Goal: Task Accomplishment & Management: Manage account settings

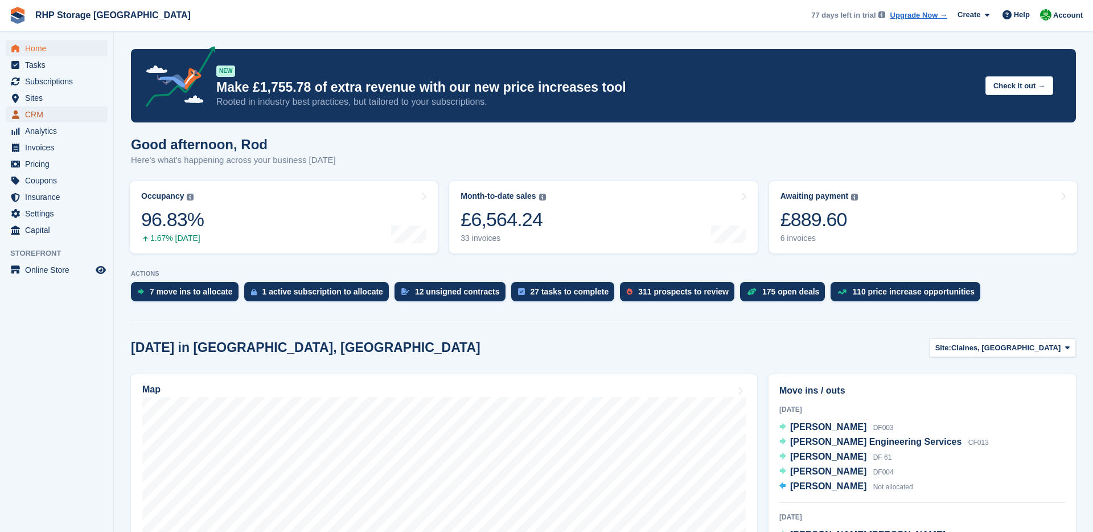
click at [55, 117] on span "CRM" at bounding box center [59, 114] width 68 height 16
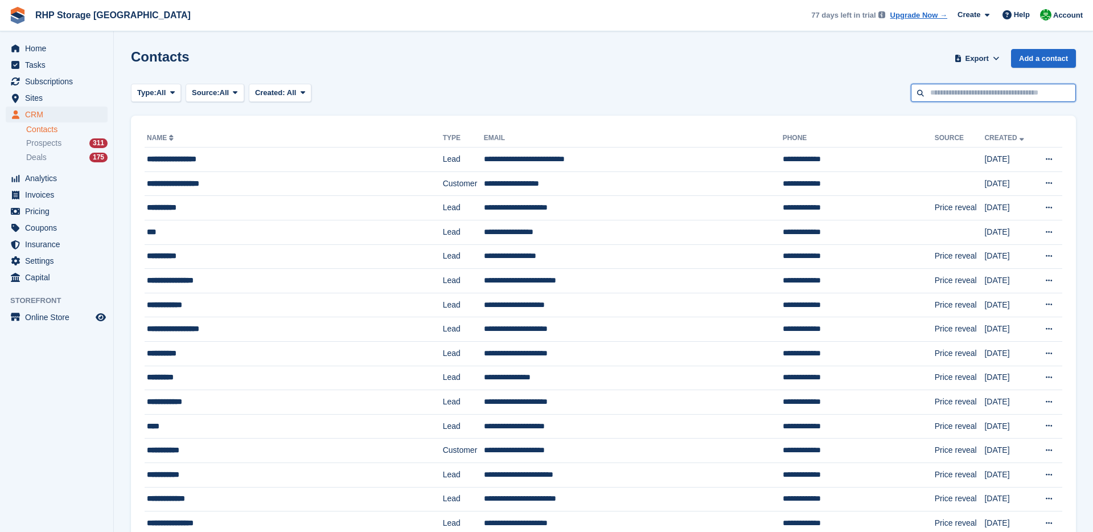
click at [973, 101] on input "text" at bounding box center [993, 93] width 165 height 19
type input "*****"
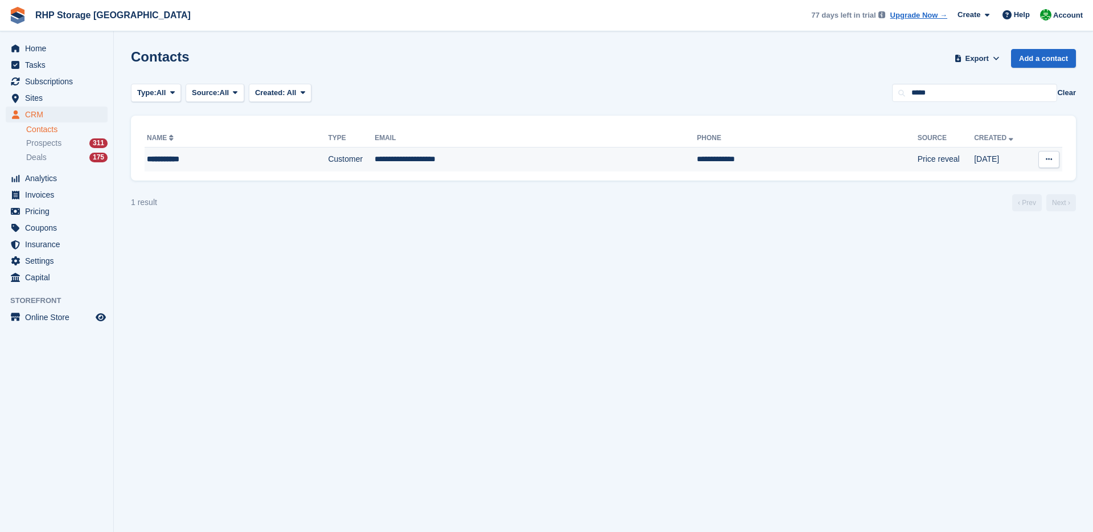
click at [498, 167] on td "**********" at bounding box center [536, 159] width 322 height 24
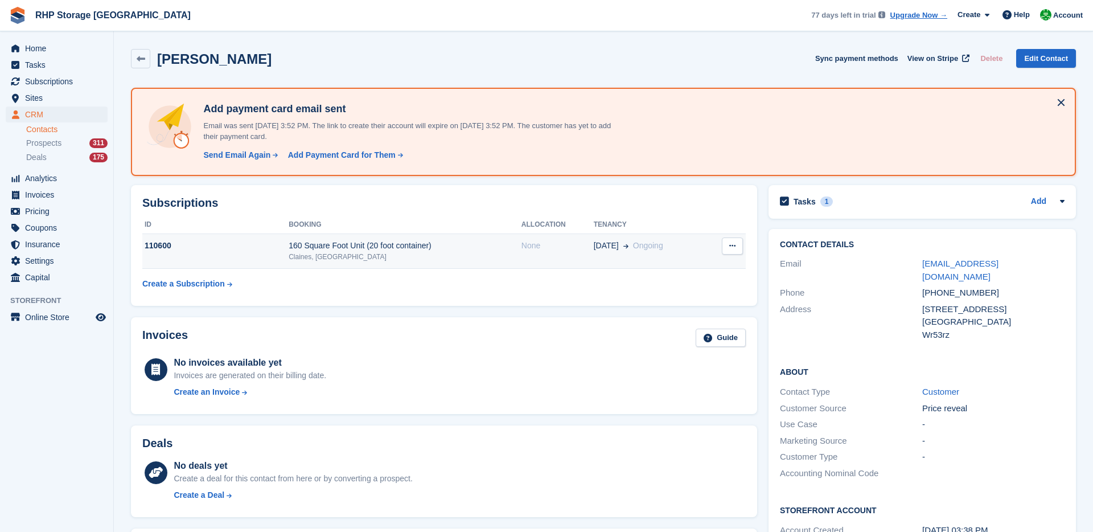
click at [473, 249] on div "160 Square Foot Unit (20 foot container)" at bounding box center [405, 246] width 233 height 12
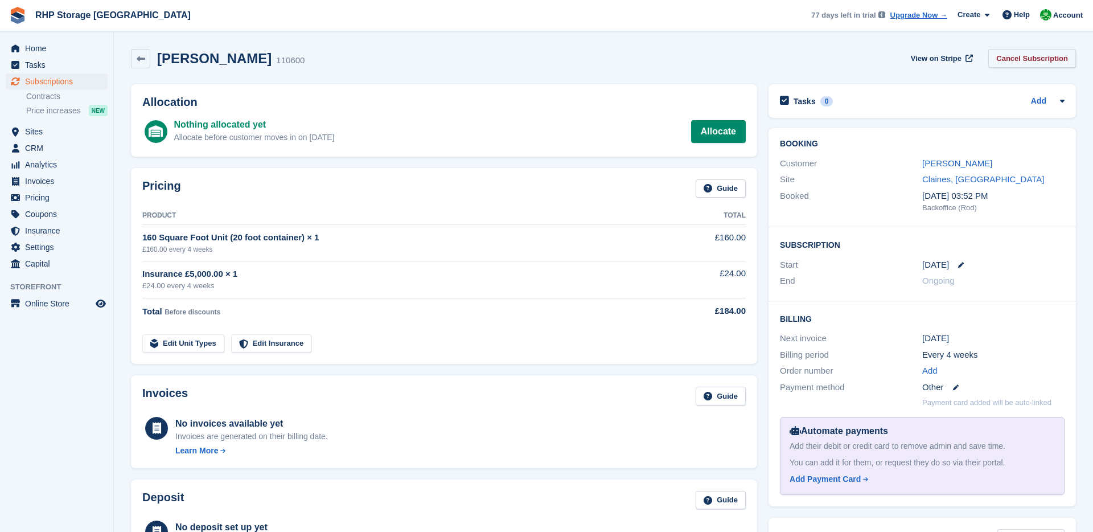
click at [1023, 65] on link "Cancel Subscription" at bounding box center [1033, 58] width 88 height 19
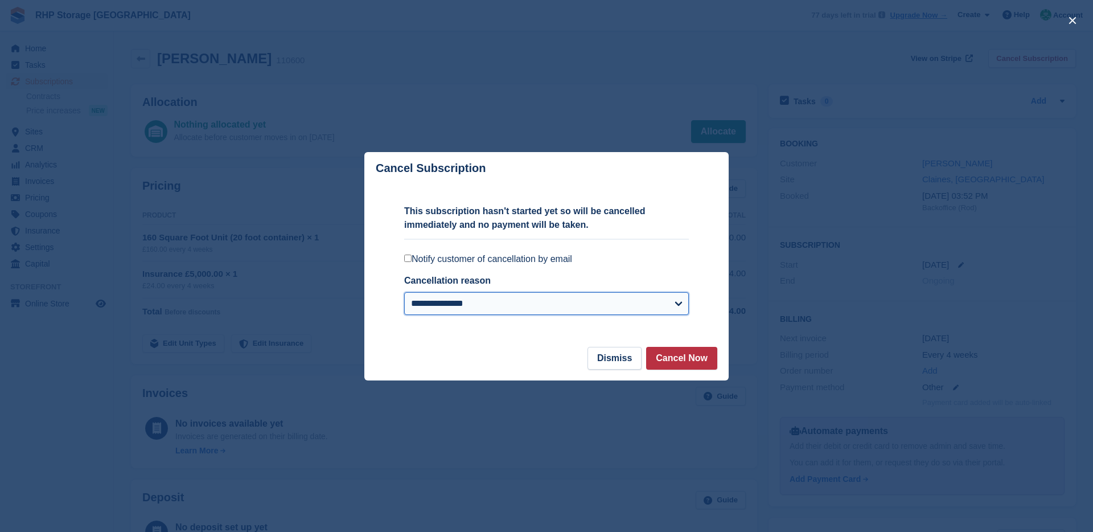
click at [493, 303] on select "**********" at bounding box center [546, 303] width 285 height 23
select select "**********"
click at [404, 292] on select "**********" at bounding box center [546, 303] width 285 height 23
click at [665, 360] on button "Cancel Now" at bounding box center [681, 358] width 71 height 23
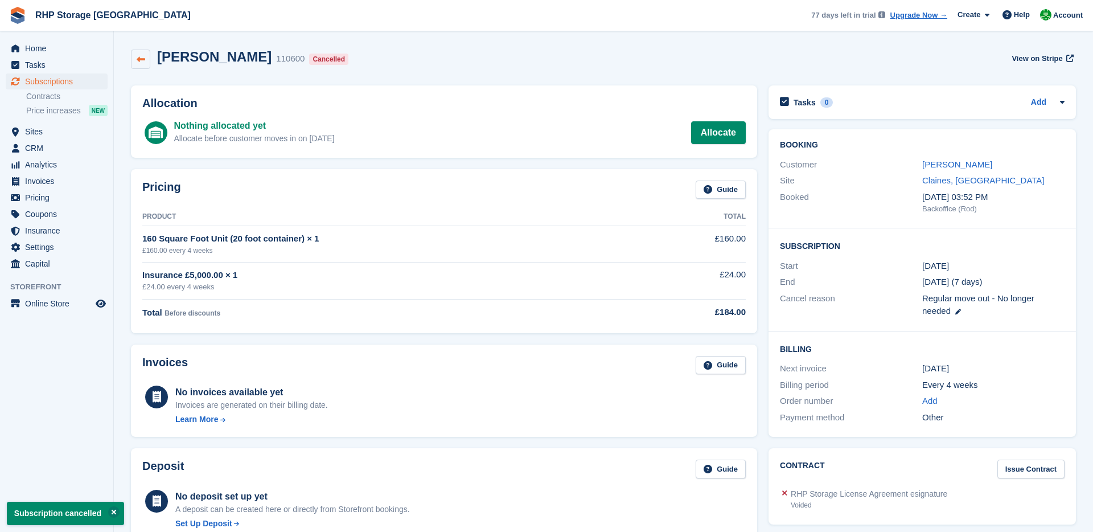
click at [145, 60] on link at bounding box center [140, 59] width 19 height 19
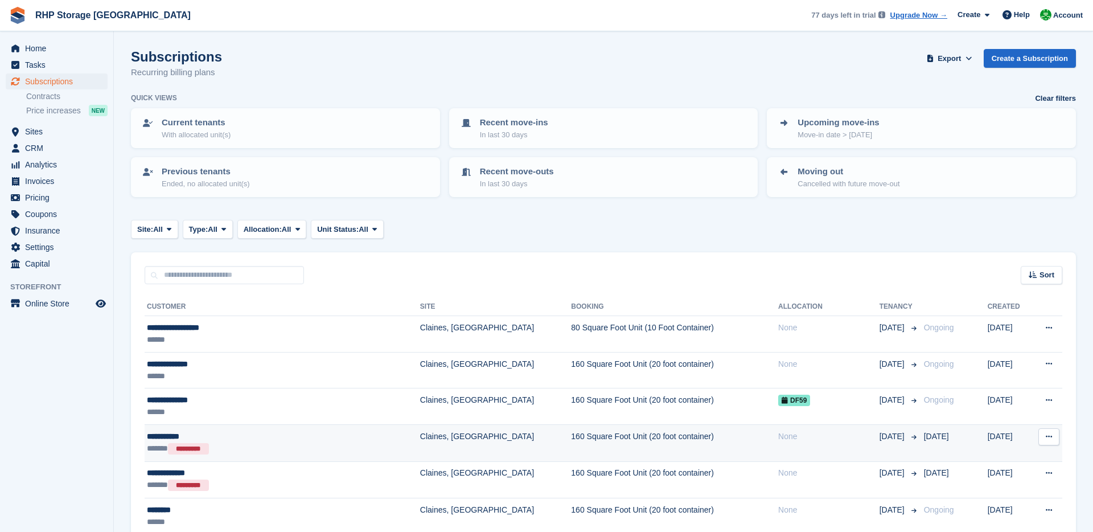
click at [252, 434] on div "**********" at bounding box center [250, 436] width 206 height 12
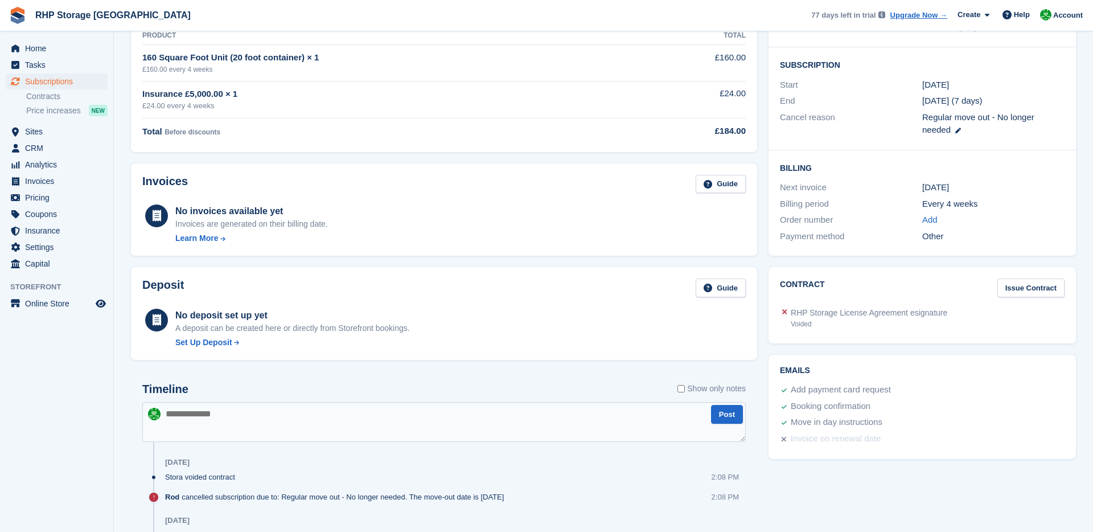
scroll to position [299, 0]
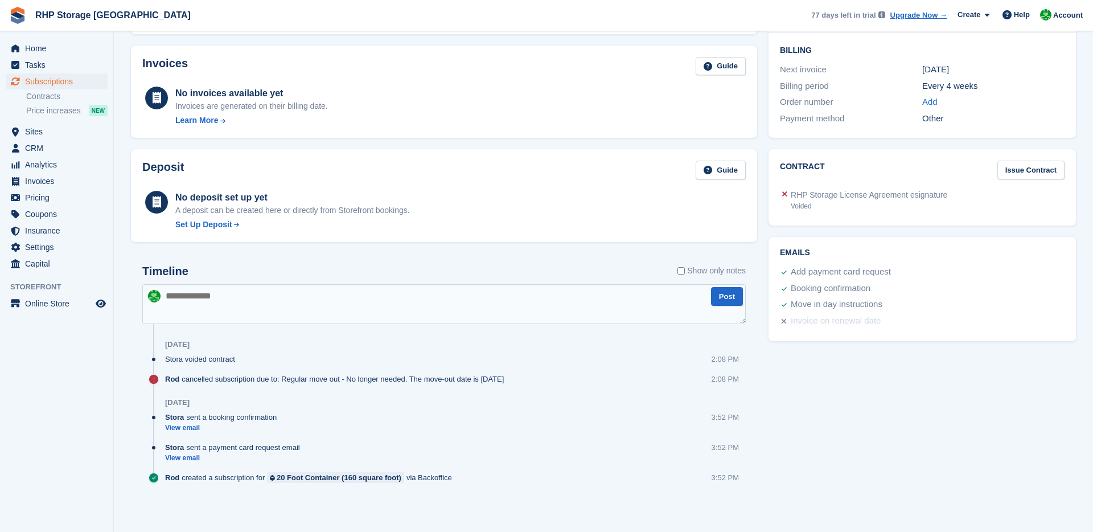
click at [242, 305] on textarea at bounding box center [444, 304] width 604 height 40
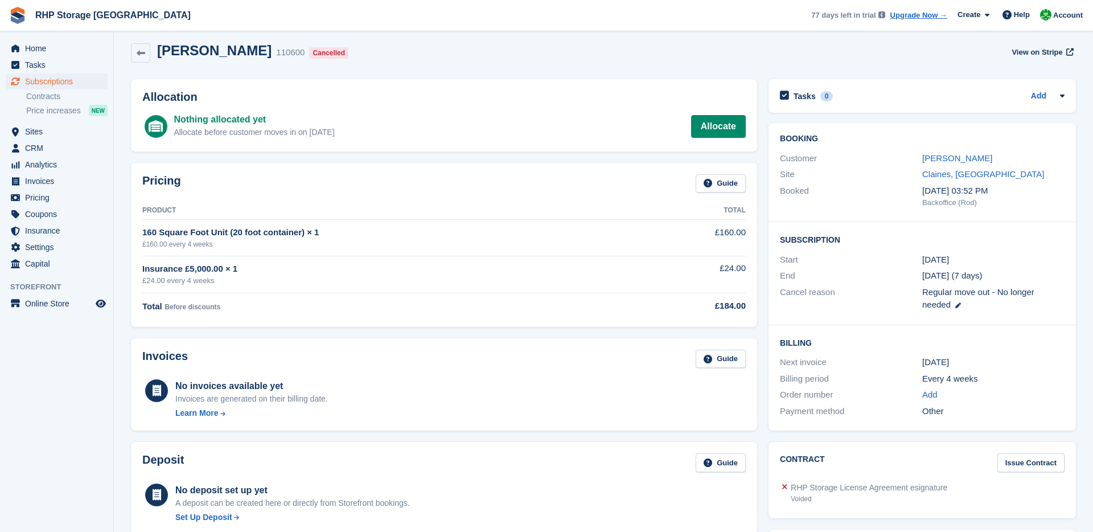
scroll to position [10, 0]
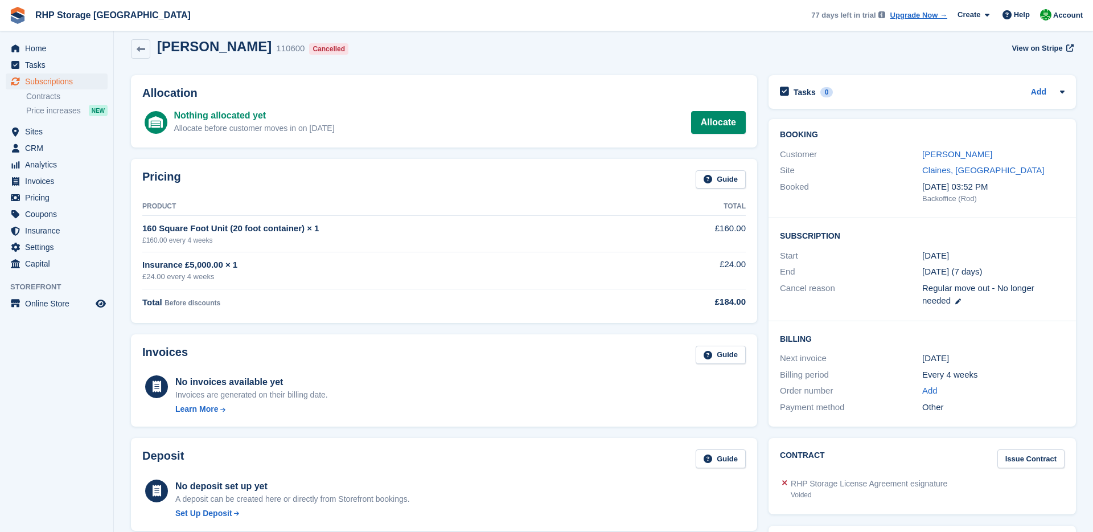
click at [963, 148] on div "[PERSON_NAME]" at bounding box center [993, 154] width 142 height 13
click at [953, 155] on link "[PERSON_NAME]" at bounding box center [957, 154] width 70 height 10
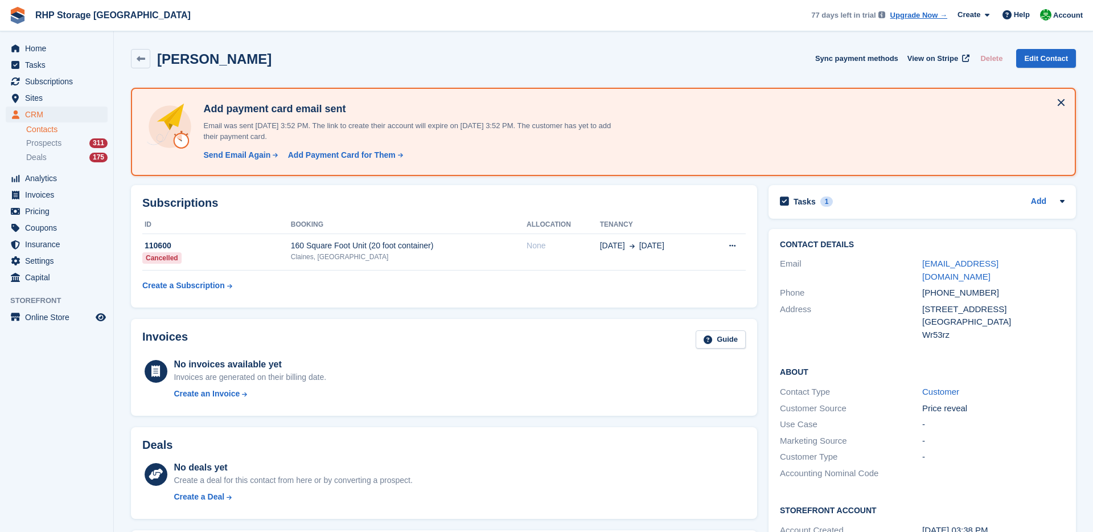
scroll to position [464, 0]
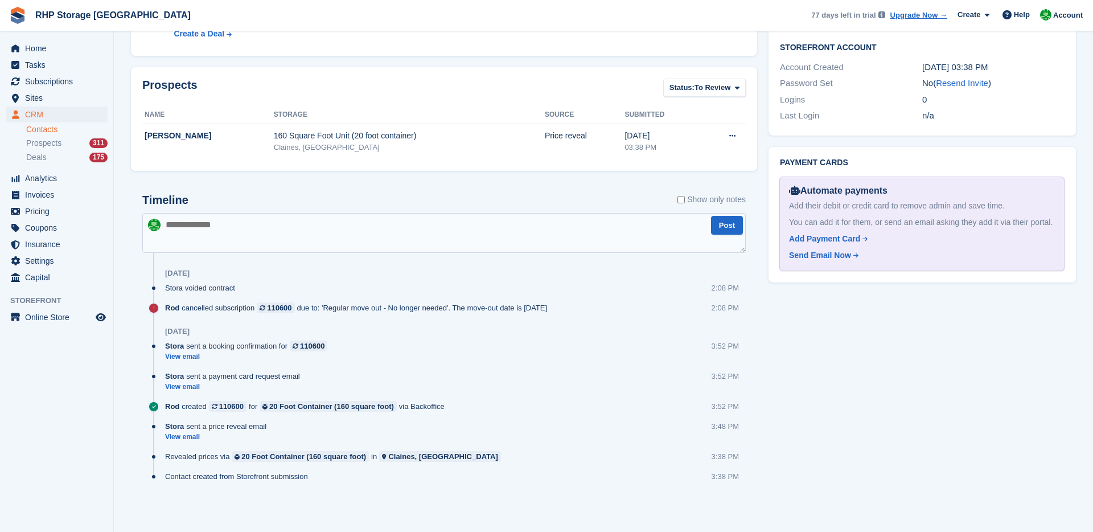
click at [226, 236] on textarea at bounding box center [444, 233] width 604 height 40
type textarea "**********"
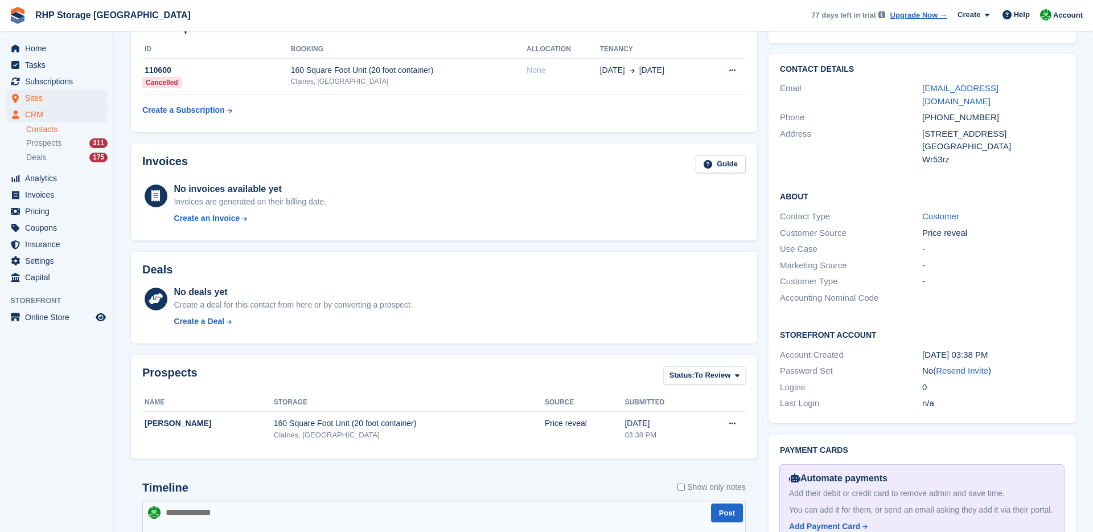
scroll to position [147, 0]
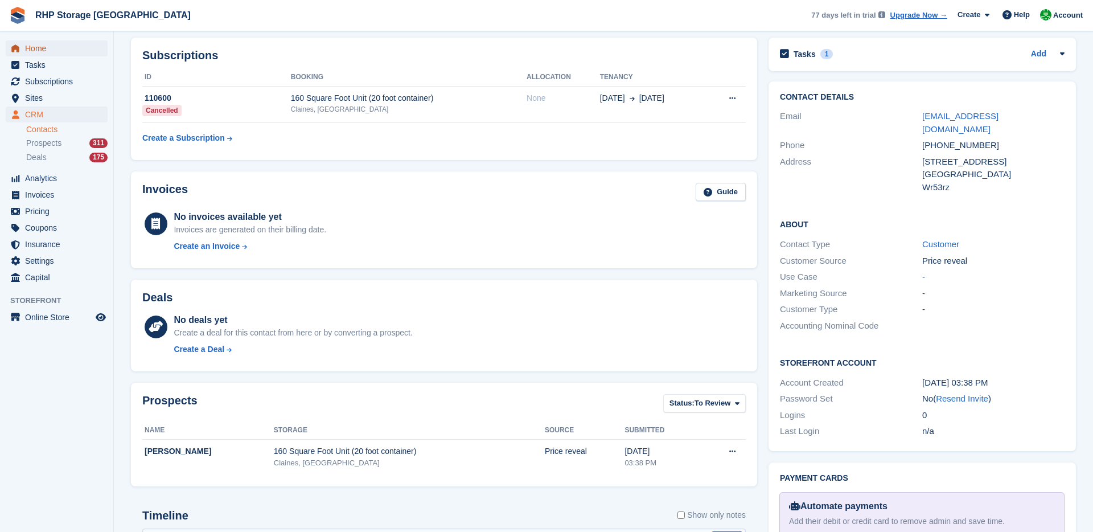
click at [52, 51] on span "Home" at bounding box center [59, 48] width 68 height 16
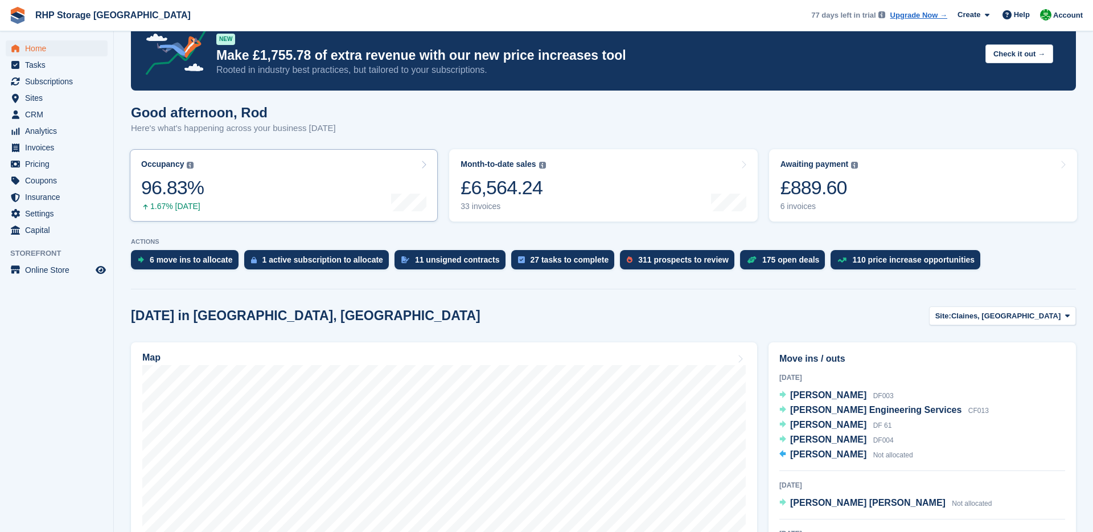
scroll to position [34, 0]
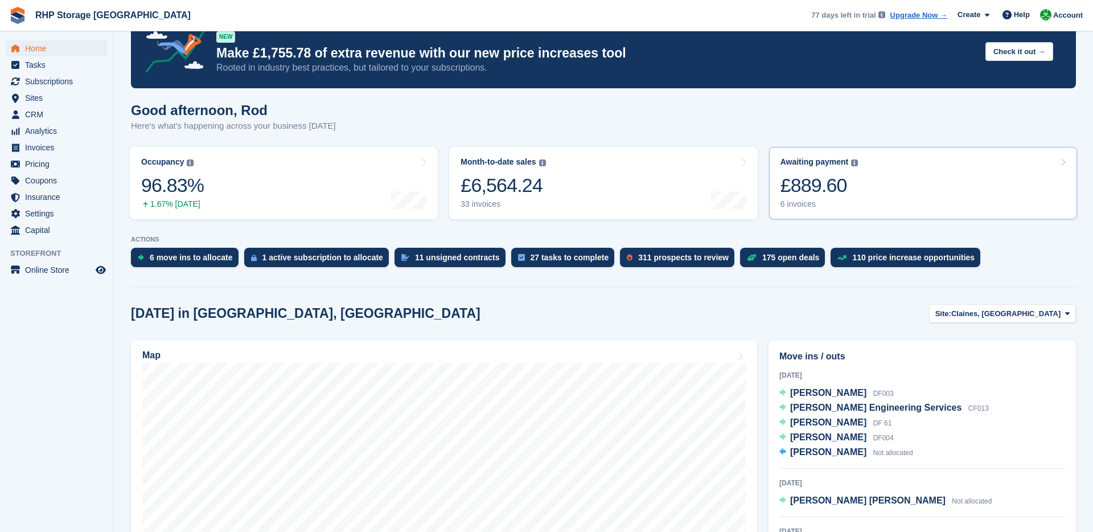
click at [799, 181] on div "£889.60" at bounding box center [820, 185] width 78 height 23
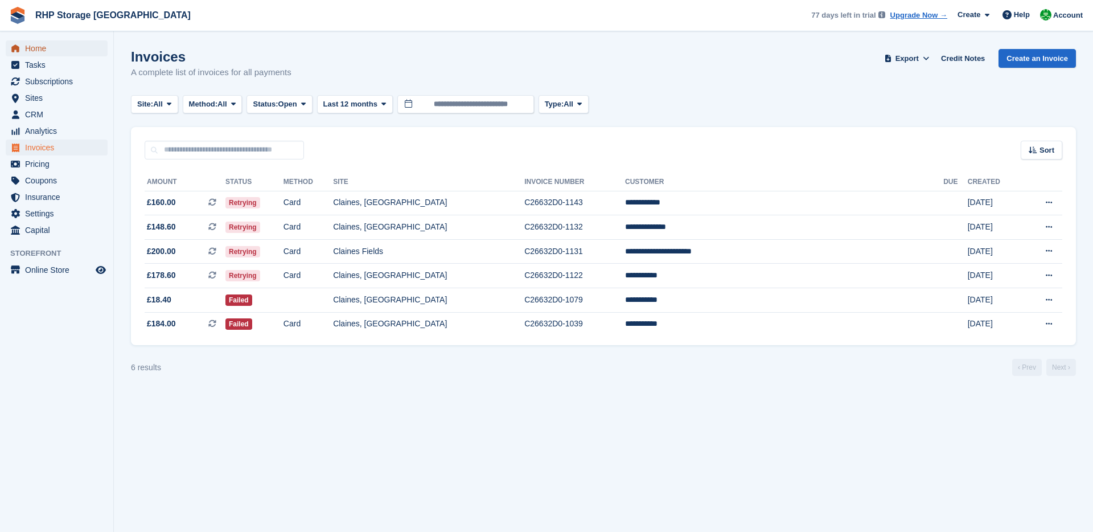
click at [40, 48] on span "Home" at bounding box center [59, 48] width 68 height 16
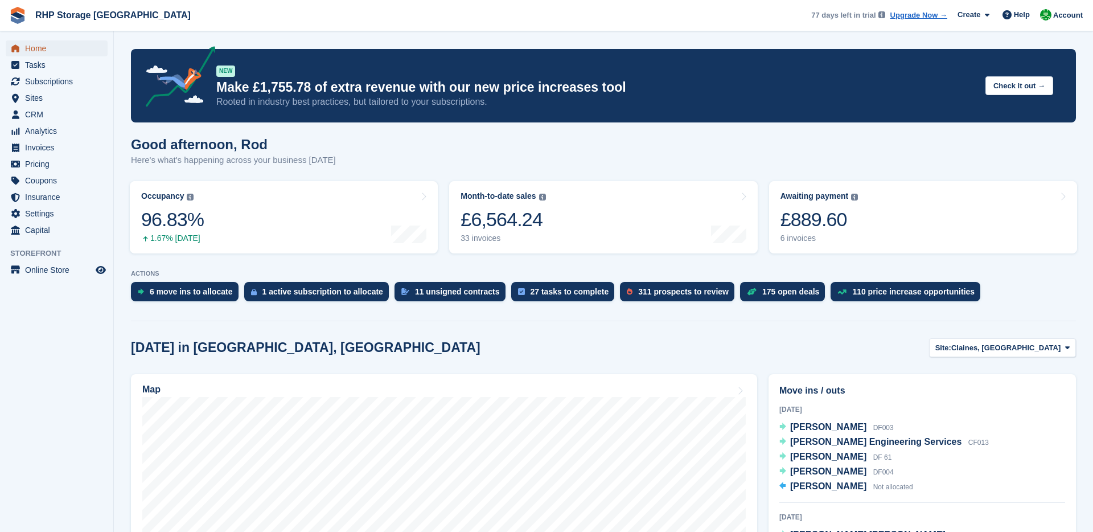
click at [64, 51] on span "Home" at bounding box center [59, 48] width 68 height 16
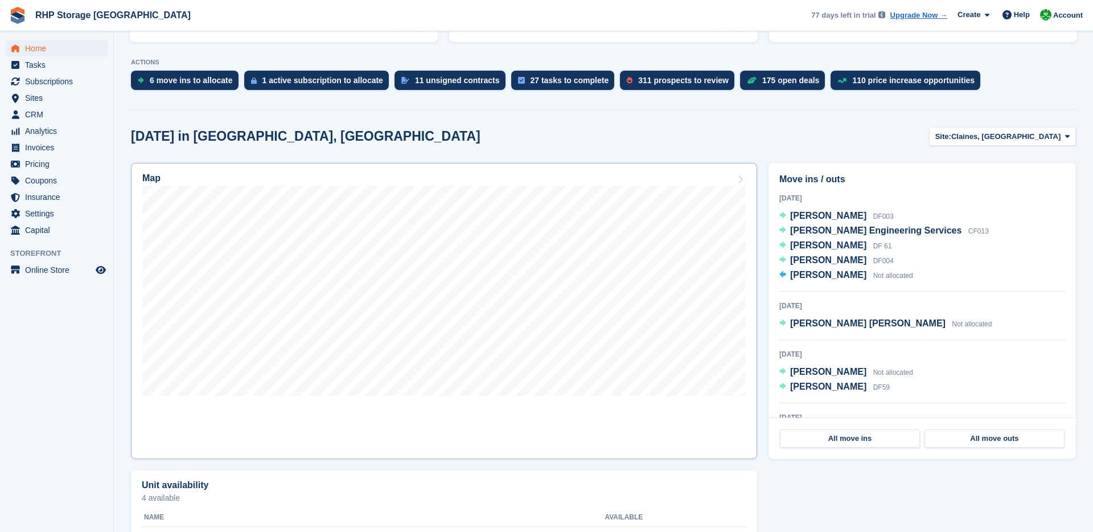
scroll to position [211, 0]
click at [53, 44] on span "Home" at bounding box center [59, 48] width 68 height 16
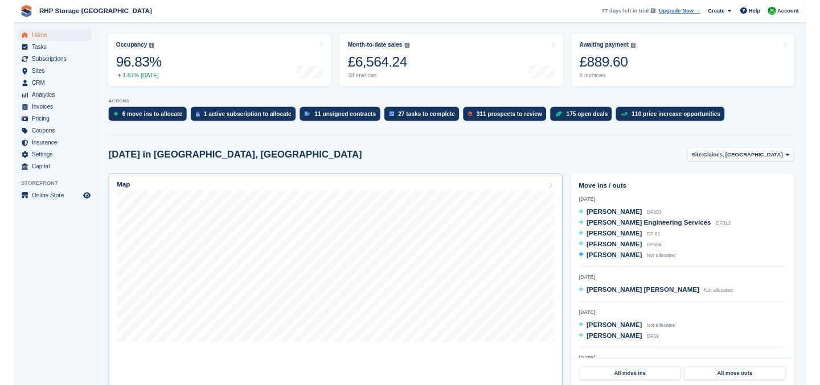
scroll to position [138, 0]
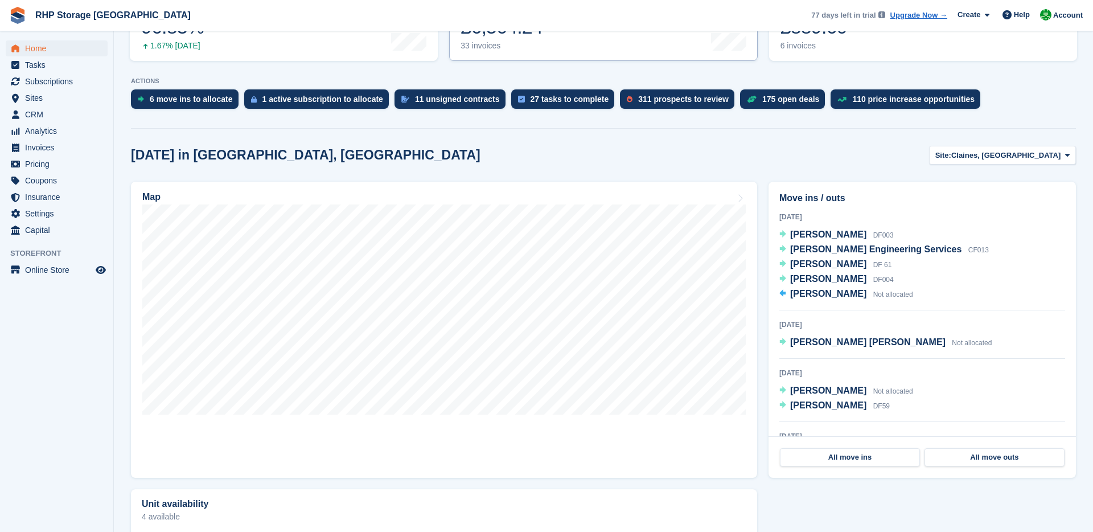
scroll to position [195, 0]
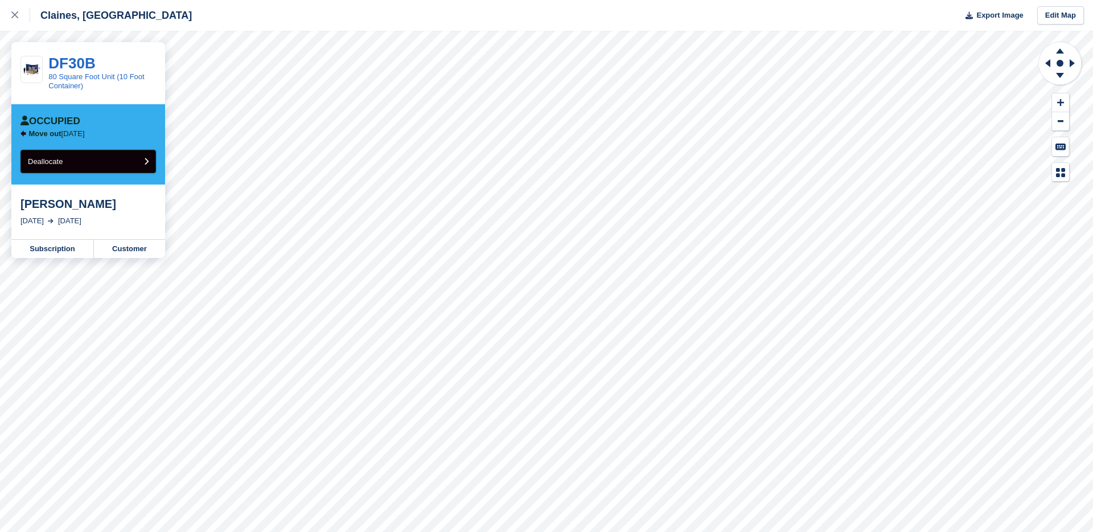
click at [91, 166] on button "Deallocate" at bounding box center [88, 161] width 136 height 23
click at [109, 166] on button "Deallocate" at bounding box center [88, 161] width 136 height 23
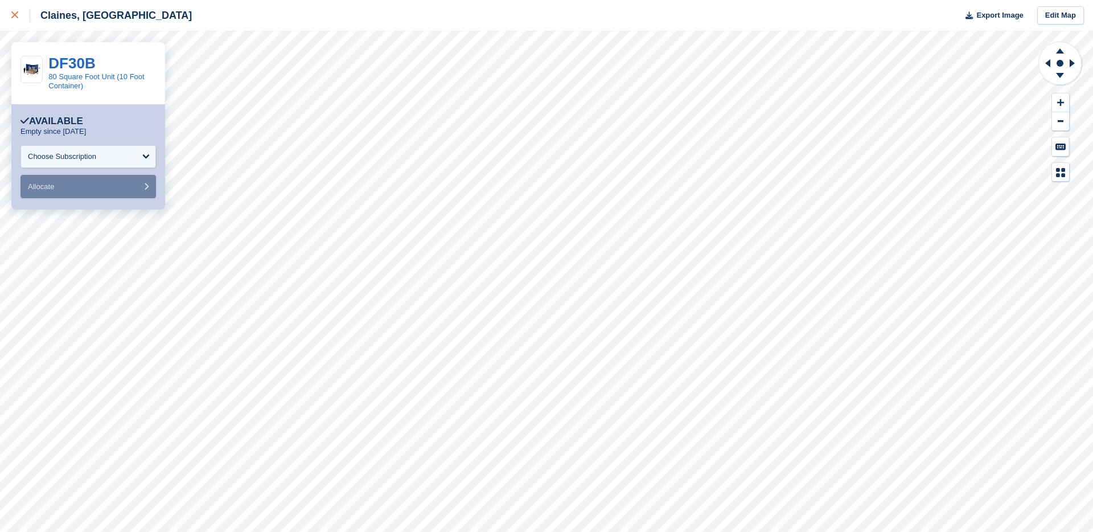
click at [17, 15] on icon at bounding box center [14, 14] width 7 height 7
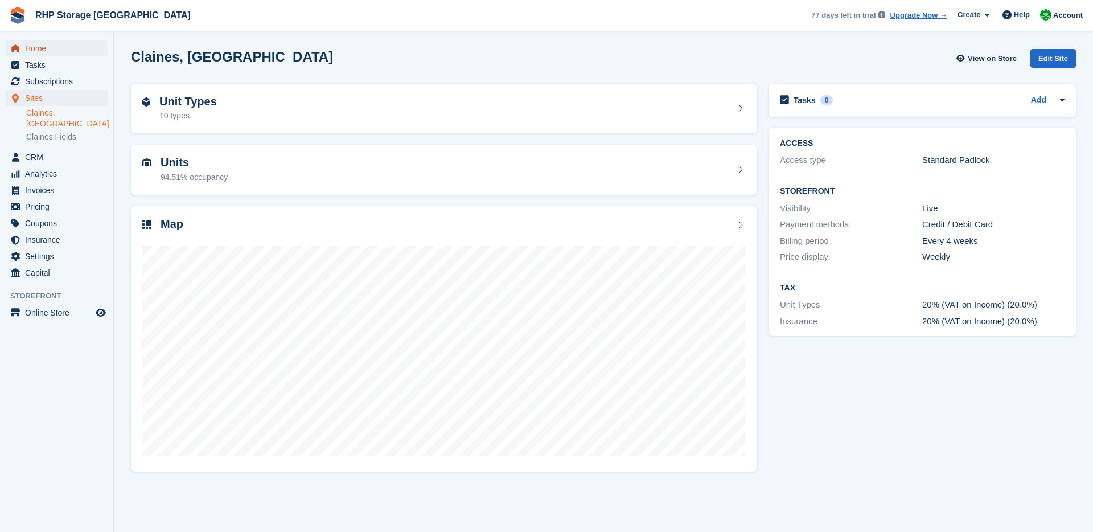
click at [50, 50] on span "Home" at bounding box center [59, 48] width 68 height 16
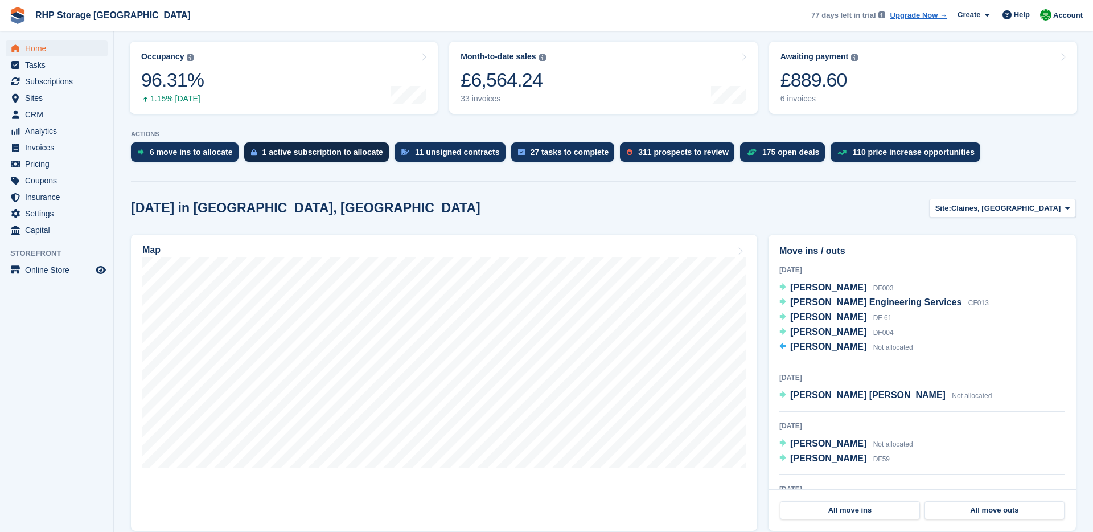
scroll to position [158, 0]
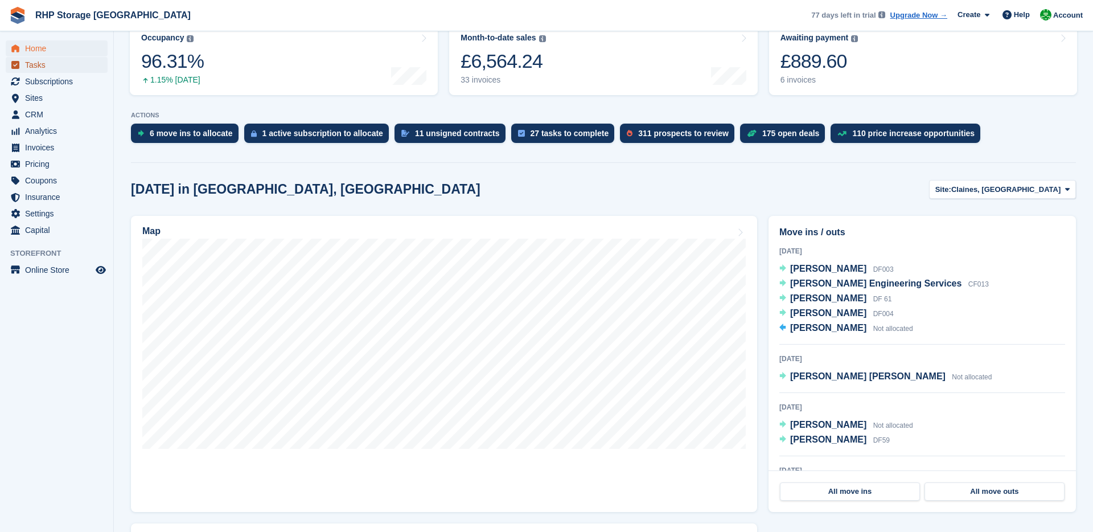
click at [73, 67] on span "Tasks" at bounding box center [59, 65] width 68 height 16
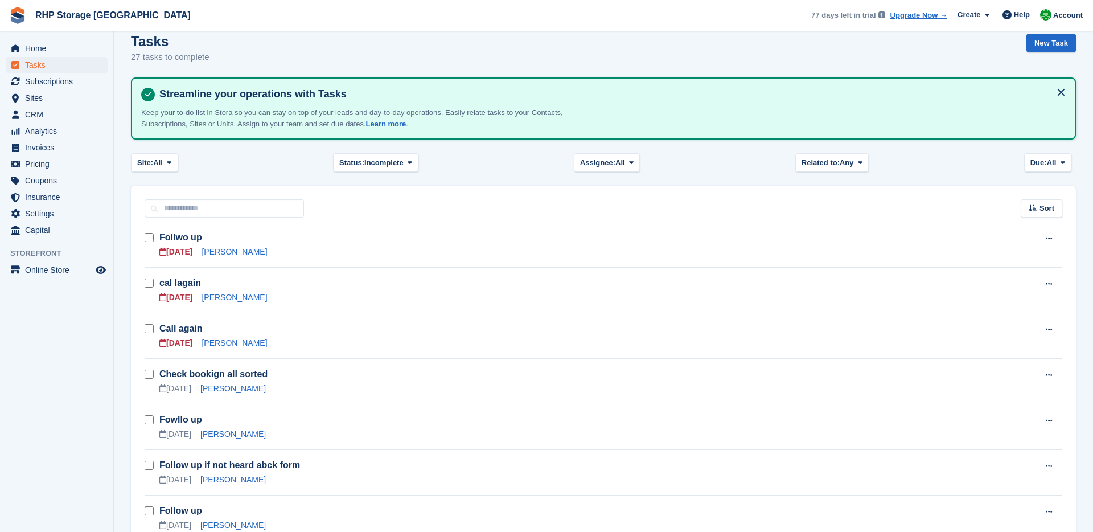
scroll to position [16, 0]
click at [227, 342] on link "[PERSON_NAME]" at bounding box center [234, 342] width 65 height 9
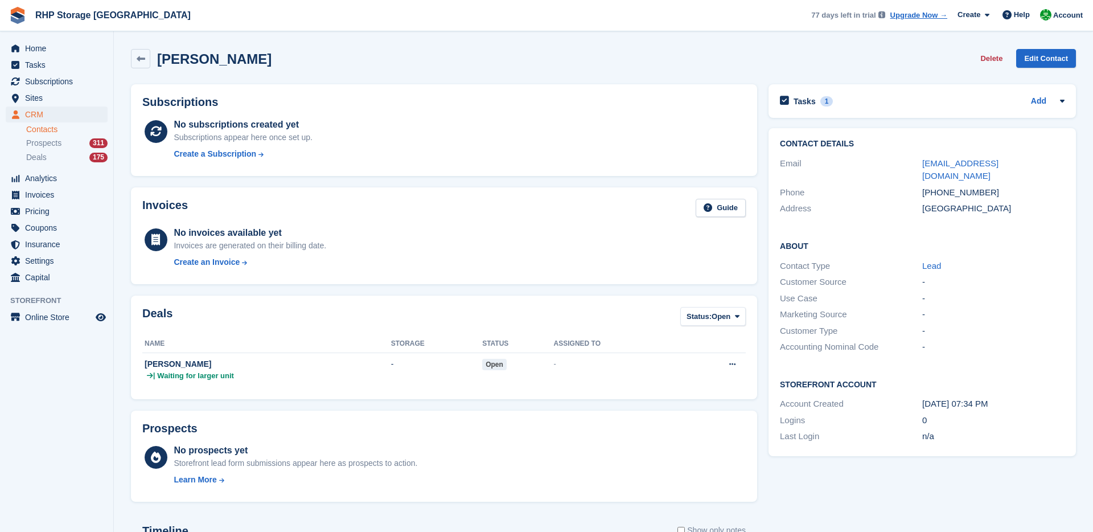
click at [959, 186] on div "[PHONE_NUMBER]" at bounding box center [993, 192] width 142 height 13
copy div "[PHONE_NUMBER]"
click at [30, 65] on span "Tasks" at bounding box center [59, 65] width 68 height 16
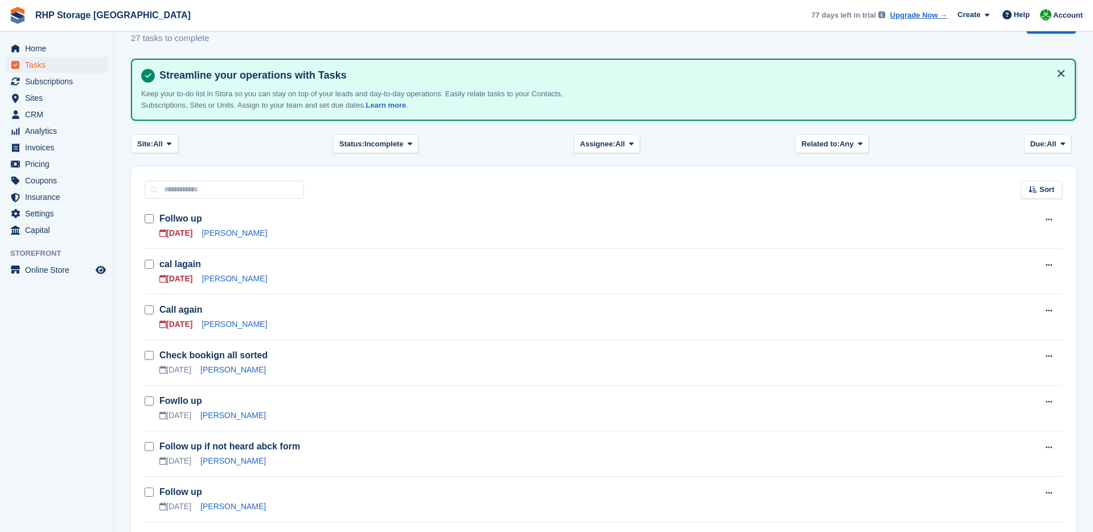
scroll to position [35, 0]
click at [204, 278] on link "Nathan" at bounding box center [234, 277] width 65 height 9
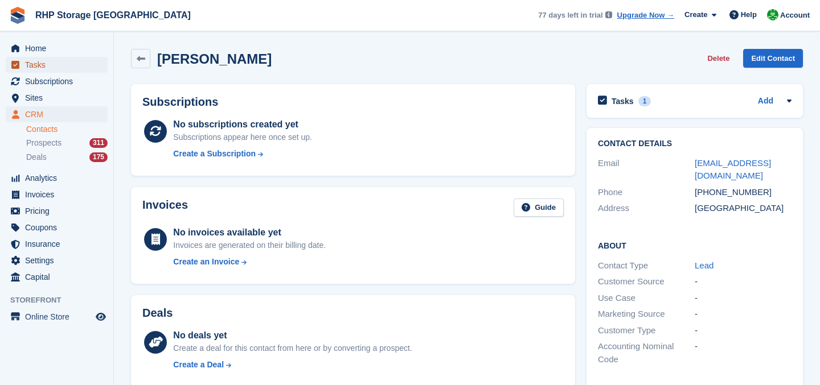
click at [52, 64] on span "Tasks" at bounding box center [59, 65] width 68 height 16
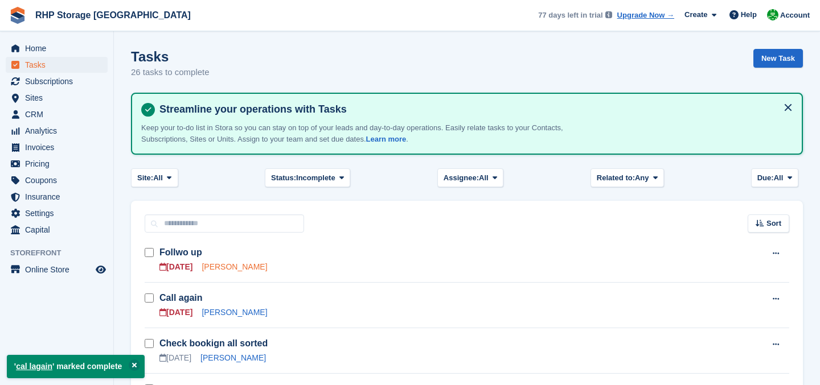
click at [214, 269] on link "[PERSON_NAME]" at bounding box center [234, 267] width 65 height 9
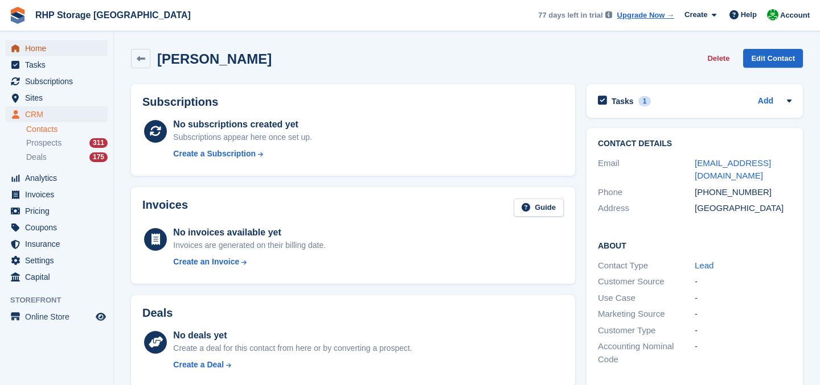
click at [85, 54] on span "Home" at bounding box center [59, 48] width 68 height 16
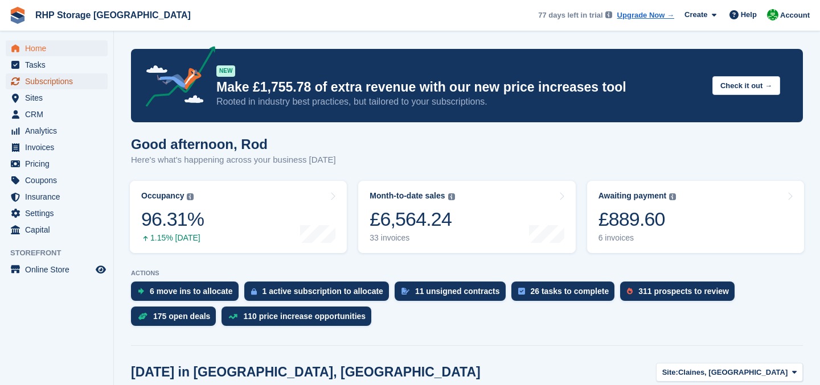
click at [43, 79] on span "Subscriptions" at bounding box center [59, 81] width 68 height 16
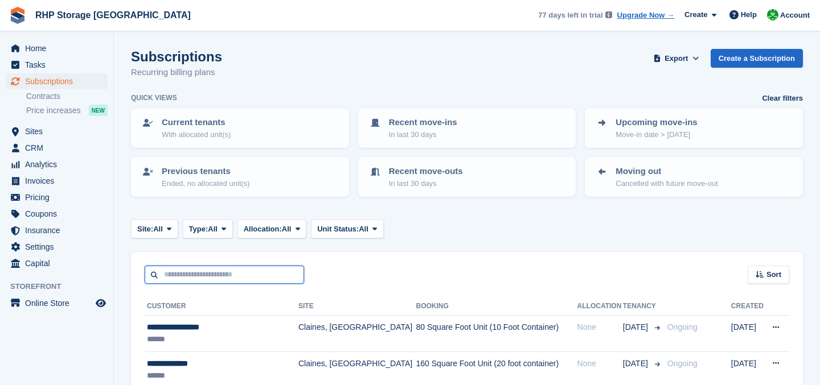
click at [274, 269] on input "text" at bounding box center [224, 275] width 159 height 19
type input "****"
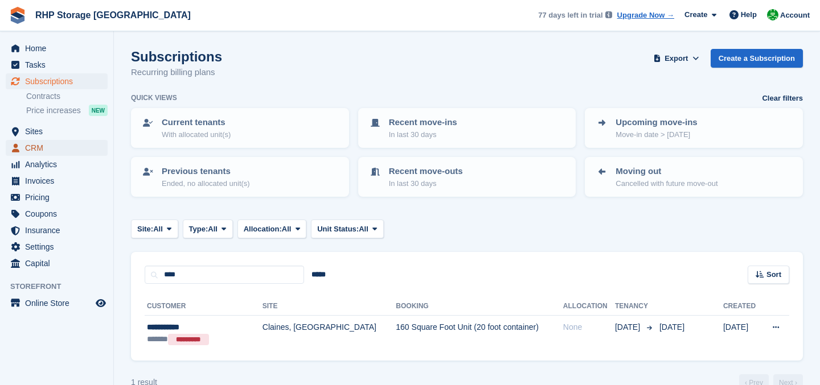
click at [50, 144] on span "CRM" at bounding box center [59, 148] width 68 height 16
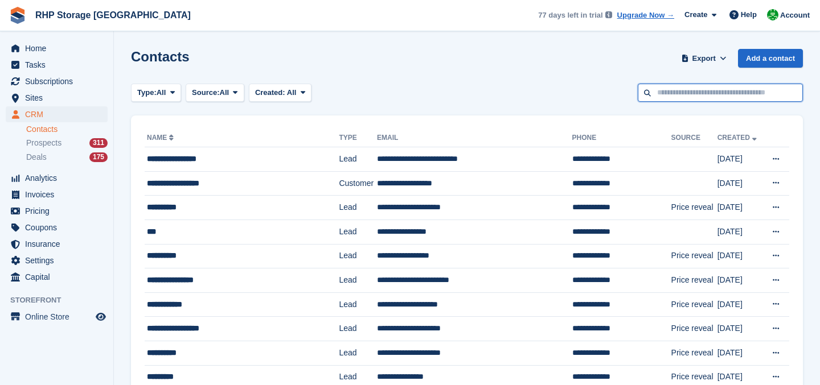
click at [676, 91] on input "text" at bounding box center [720, 93] width 165 height 19
type input "****"
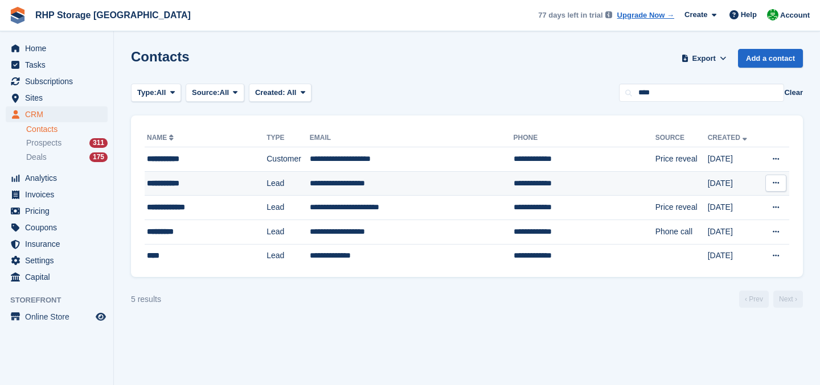
click at [266, 190] on td "Lead" at bounding box center [287, 183] width 43 height 24
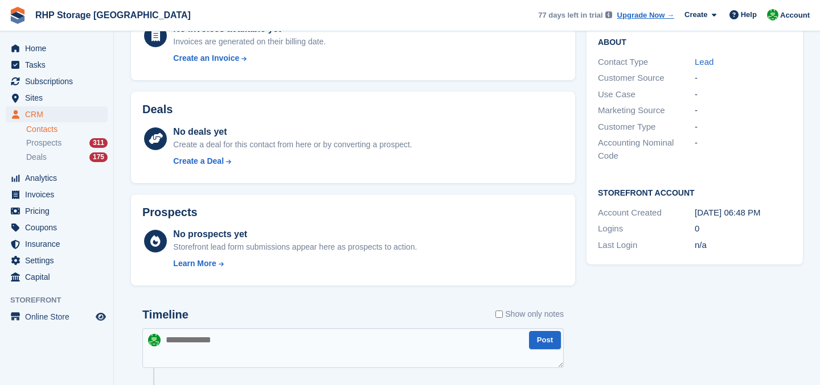
scroll to position [344, 0]
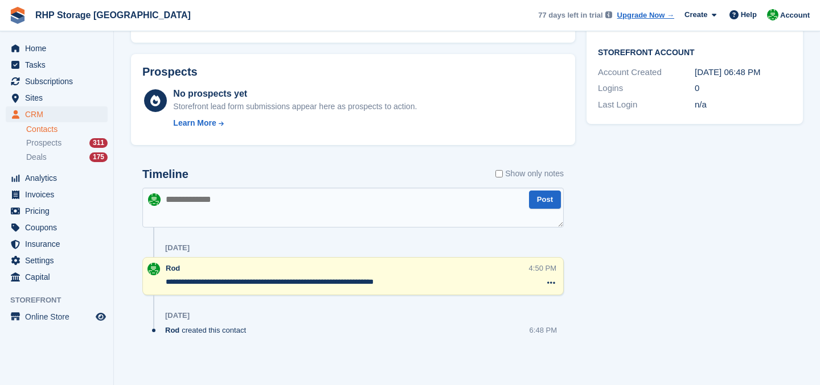
click at [282, 212] on textarea at bounding box center [352, 208] width 421 height 40
type textarea "**********"
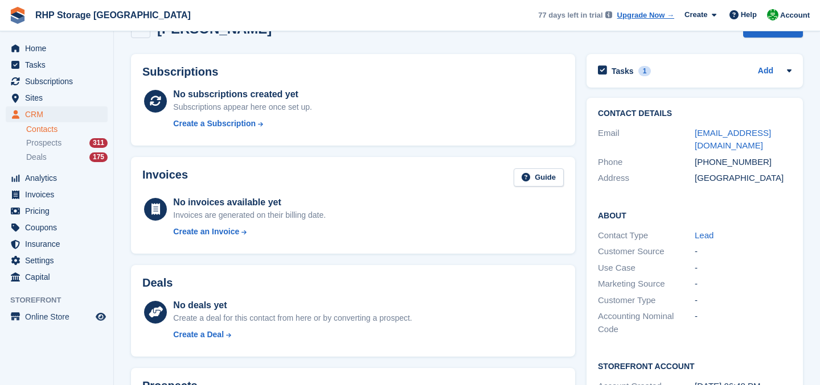
scroll to position [0, 0]
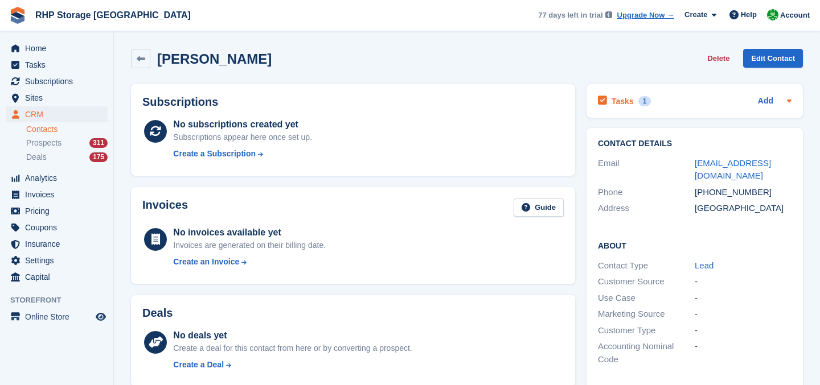
click at [625, 106] on h2 "Tasks" at bounding box center [623, 101] width 22 height 10
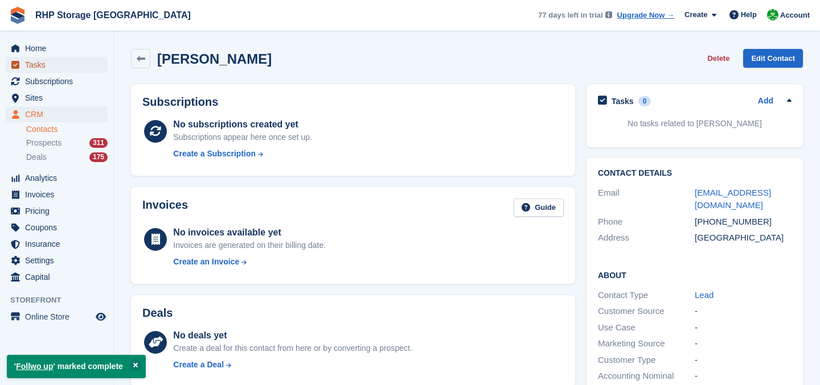
click at [70, 57] on span "Tasks" at bounding box center [59, 65] width 68 height 16
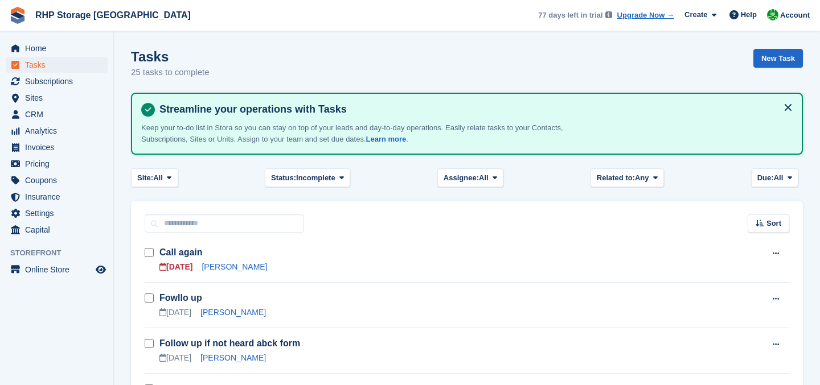
scroll to position [26, 0]
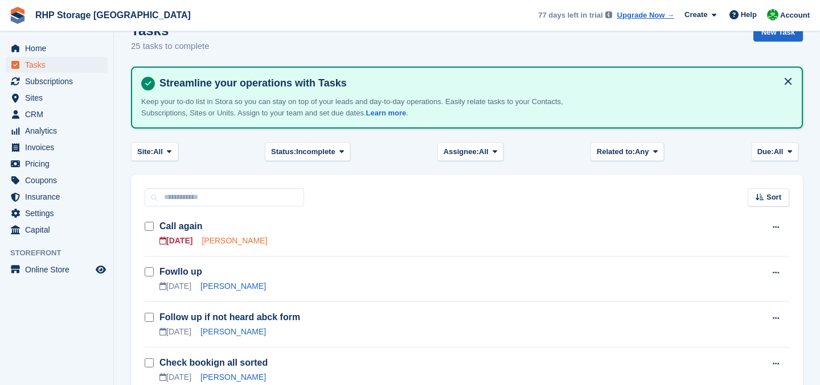
click at [247, 242] on link "[PERSON_NAME]" at bounding box center [234, 240] width 65 height 9
